Goal: Navigation & Orientation: Find specific page/section

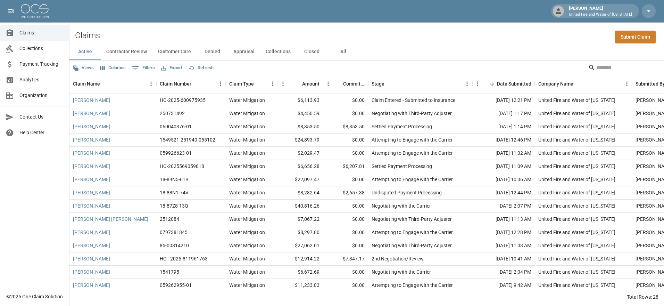
scroll to position [181, 0]
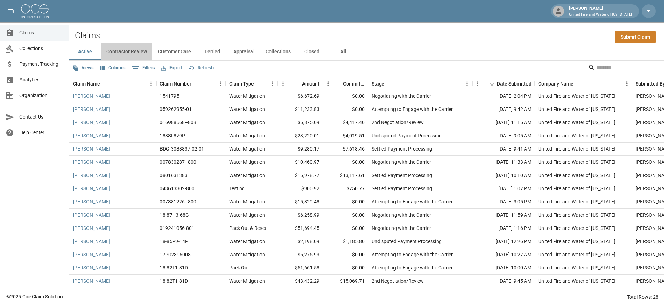
click at [122, 48] on button "Contractor Review" at bounding box center [127, 51] width 52 height 17
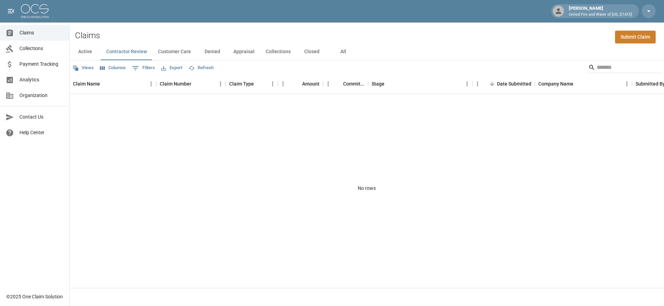
click at [165, 52] on button "Customer Care" at bounding box center [175, 51] width 44 height 17
click at [84, 50] on button "Active" at bounding box center [84, 51] width 31 height 17
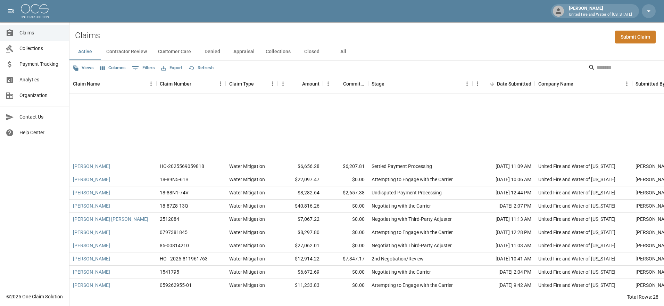
scroll to position [181, 0]
